Goal: Check status: Check status

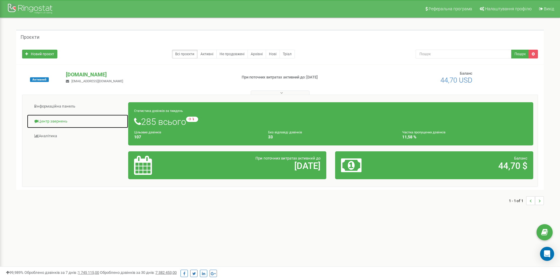
click at [51, 121] on link "Центр звернень" at bounding box center [78, 121] width 102 height 14
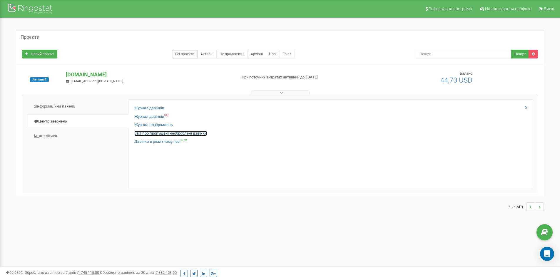
click at [146, 131] on link "Звіт про пропущені необроблені дзвінки" at bounding box center [170, 134] width 73 height 6
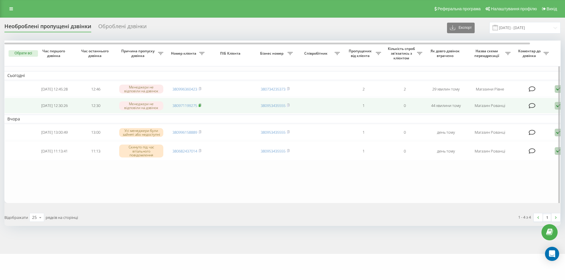
click at [201, 105] on icon at bounding box center [200, 106] width 3 height 4
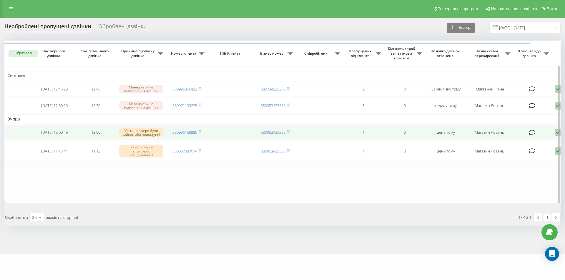
click at [291, 135] on td "380953435555" at bounding box center [274, 133] width 41 height 16
click at [200, 134] on rect at bounding box center [200, 132] width 2 height 3
